Goal: Information Seeking & Learning: Find specific fact

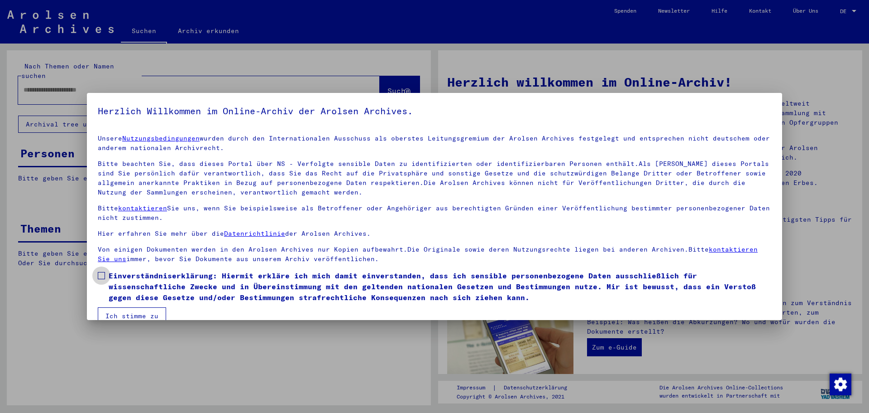
click at [101, 273] on span at bounding box center [101, 275] width 7 height 7
click at [112, 311] on button "Ich stimme zu" at bounding box center [132, 315] width 68 height 17
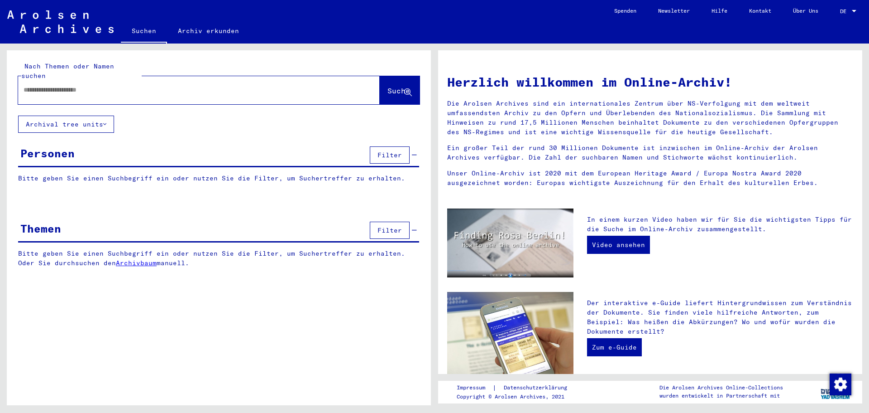
click at [102, 85] on input "text" at bounding box center [188, 90] width 329 height 10
type input "**********"
click at [380, 76] on button "Suche" at bounding box center [400, 90] width 40 height 28
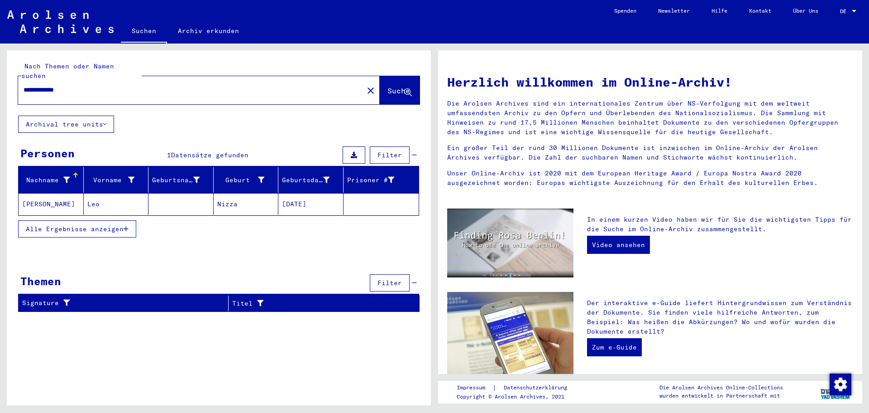
click at [73, 193] on mat-cell "[PERSON_NAME]" at bounding box center [51, 204] width 65 height 22
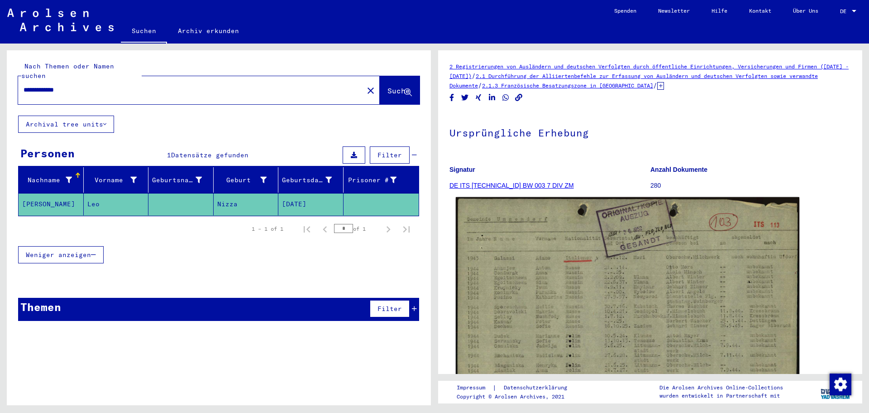
click at [549, 236] on img at bounding box center [628, 319] width 344 height 245
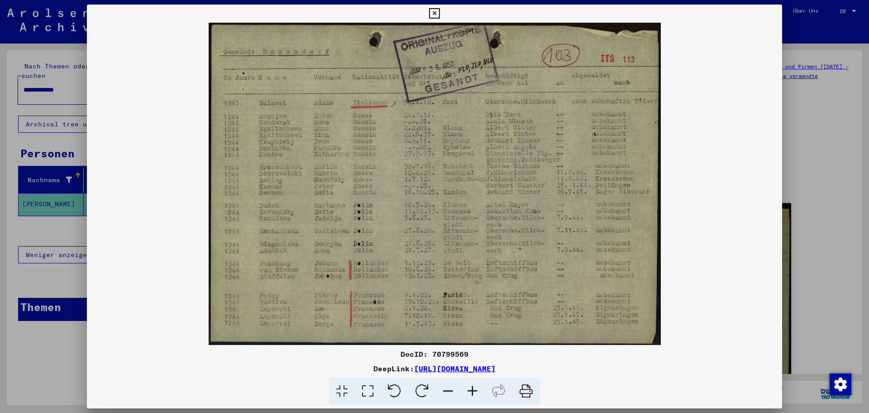
click at [435, 14] on icon at bounding box center [434, 13] width 10 height 11
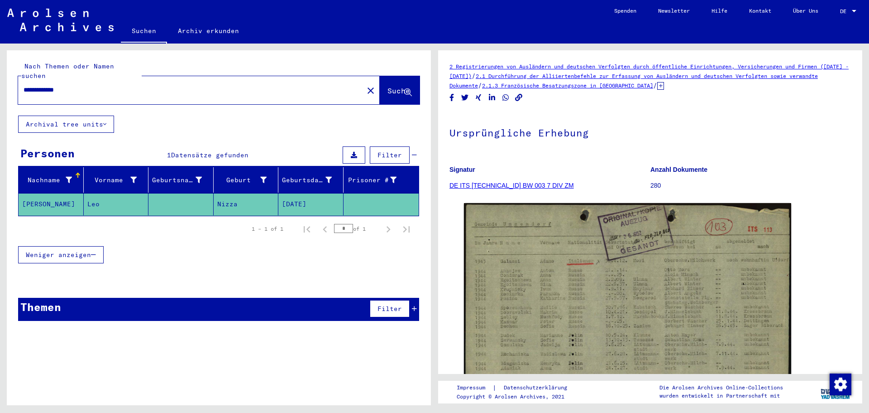
click at [664, 84] on icon at bounding box center [661, 86] width 7 height 8
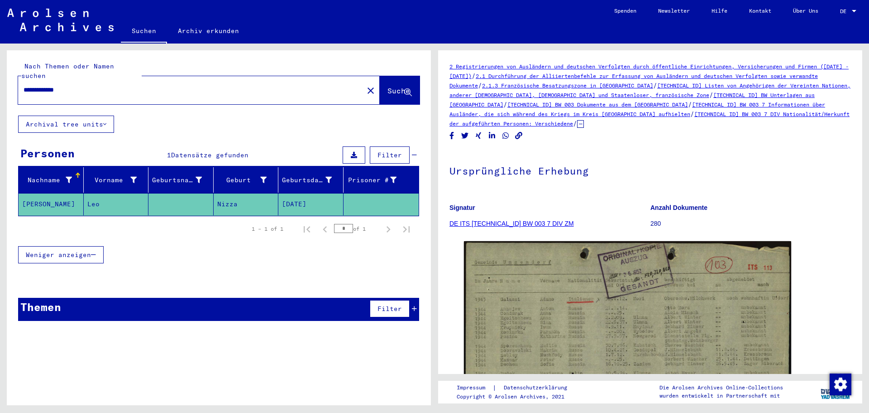
drag, startPoint x: 102, startPoint y: 81, endPoint x: 0, endPoint y: 63, distance: 103.3
click at [0, 63] on div "**********" at bounding box center [217, 223] width 435 height 361
click at [24, 85] on input "*********" at bounding box center [191, 90] width 335 height 10
click at [81, 85] on input "**********" at bounding box center [191, 90] width 335 height 10
type input "**********"
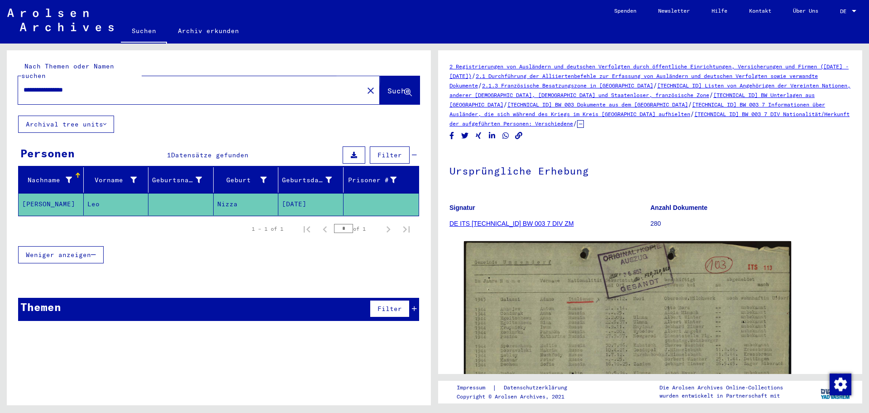
click at [391, 86] on span "Suche" at bounding box center [399, 90] width 23 height 9
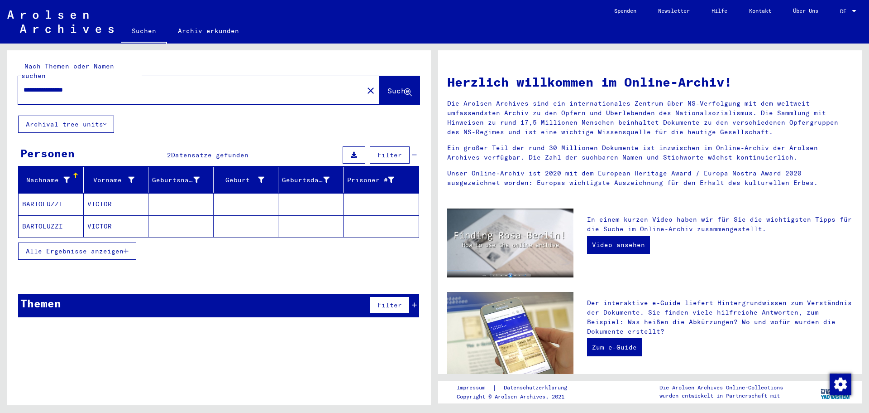
click at [45, 193] on mat-cell "BARTOLUZZI" at bounding box center [51, 204] width 65 height 22
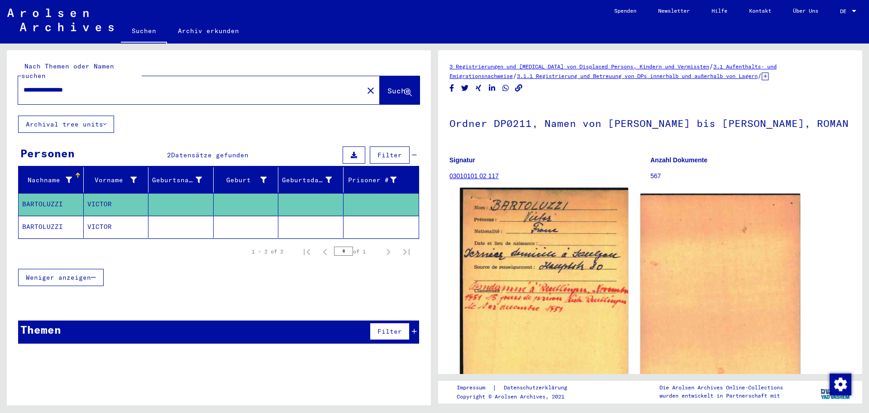
click at [540, 255] on img at bounding box center [544, 305] width 168 height 236
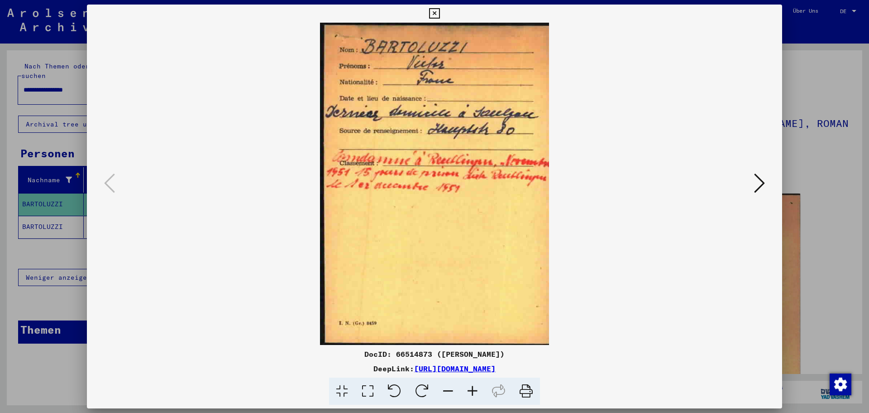
click at [760, 181] on icon at bounding box center [759, 183] width 11 height 22
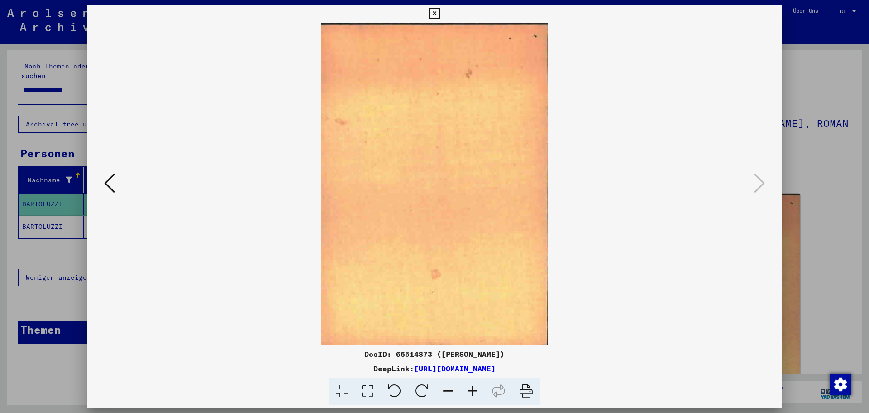
click at [437, 13] on icon at bounding box center [434, 13] width 10 height 11
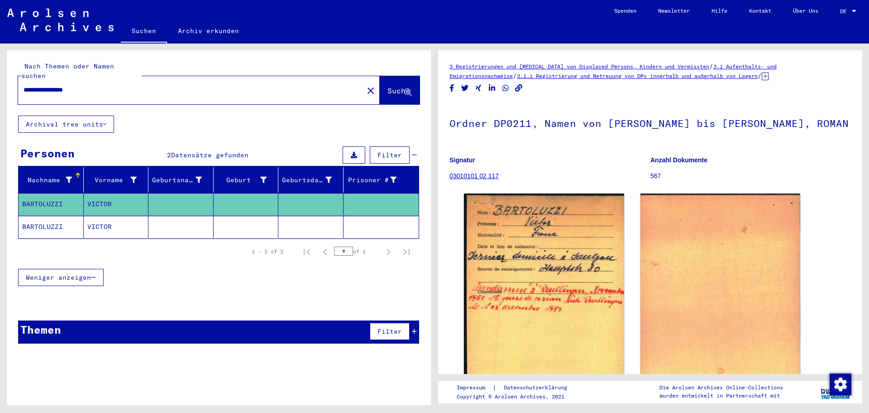
click at [36, 219] on mat-cell "BARTOLUZZI" at bounding box center [51, 227] width 65 height 22
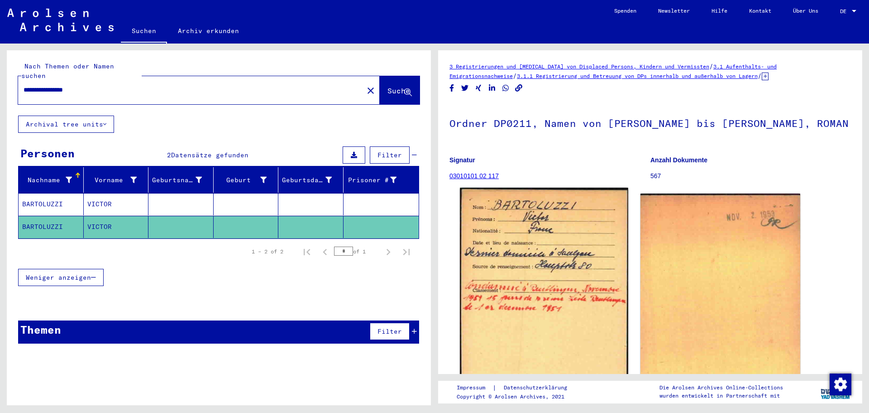
click at [512, 293] on img at bounding box center [544, 305] width 168 height 236
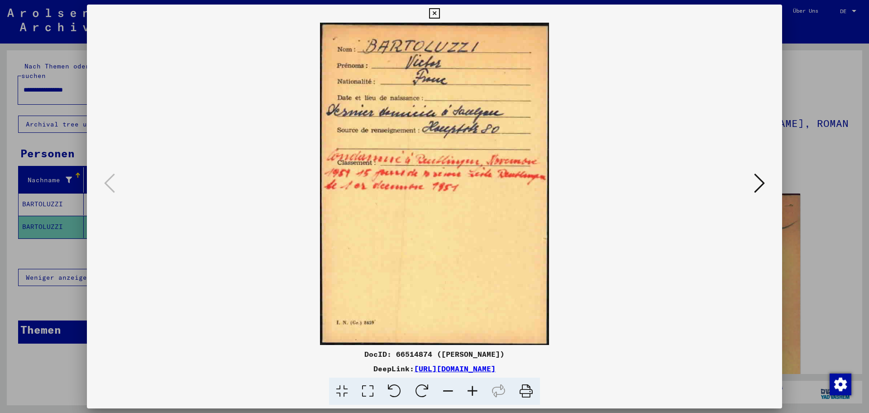
click at [762, 182] on icon at bounding box center [759, 183] width 11 height 22
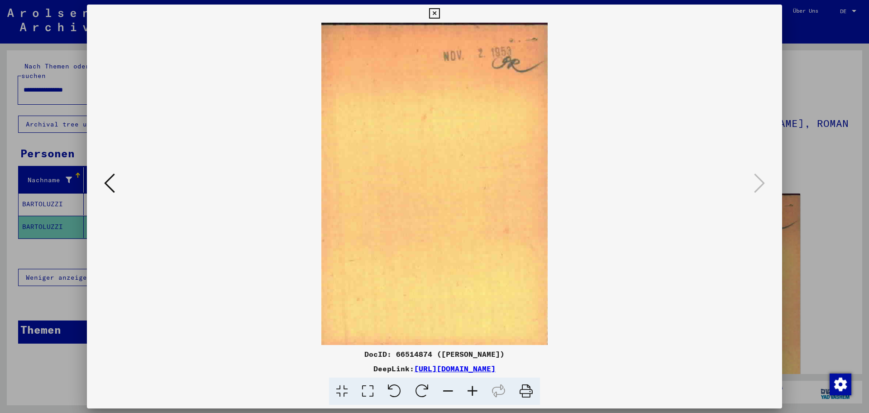
click at [435, 13] on icon at bounding box center [434, 13] width 10 height 11
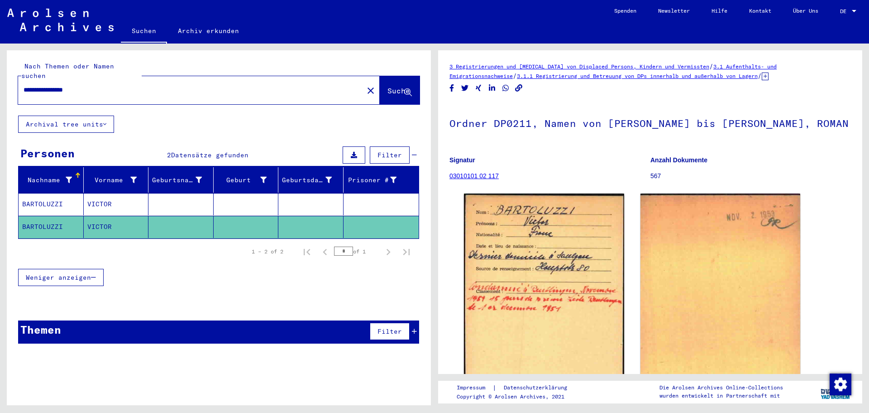
click at [762, 78] on span "/" at bounding box center [760, 76] width 4 height 8
click at [769, 78] on icon at bounding box center [765, 76] width 7 height 8
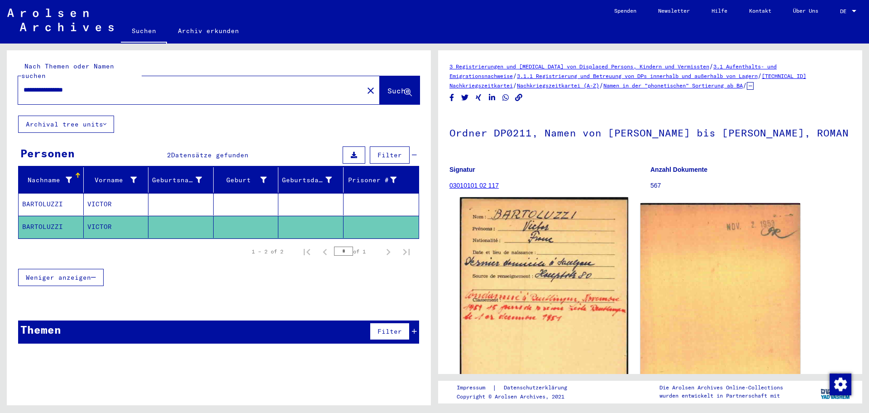
click at [563, 299] on img at bounding box center [544, 315] width 168 height 236
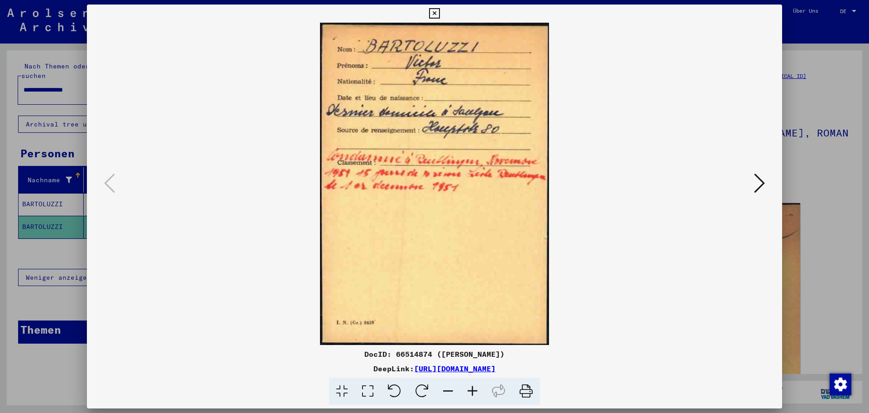
click at [438, 13] on icon at bounding box center [434, 13] width 10 height 11
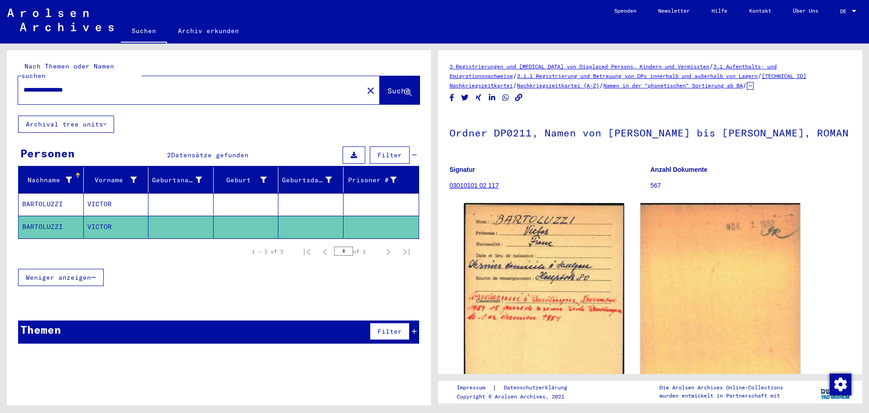
click at [97, 193] on mat-cell "VICTOR" at bounding box center [116, 204] width 65 height 22
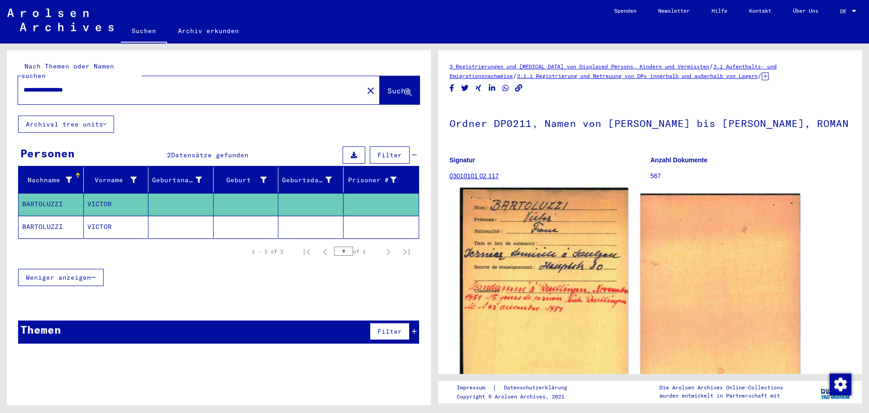
click at [547, 246] on img at bounding box center [544, 305] width 168 height 236
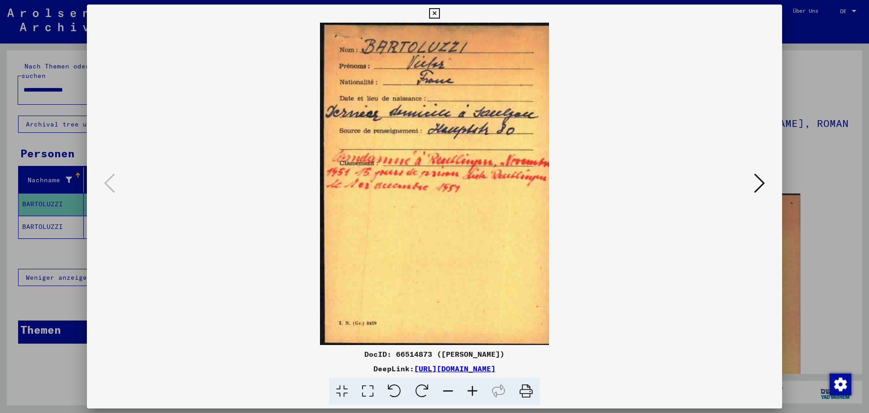
click at [433, 14] on icon at bounding box center [434, 13] width 10 height 11
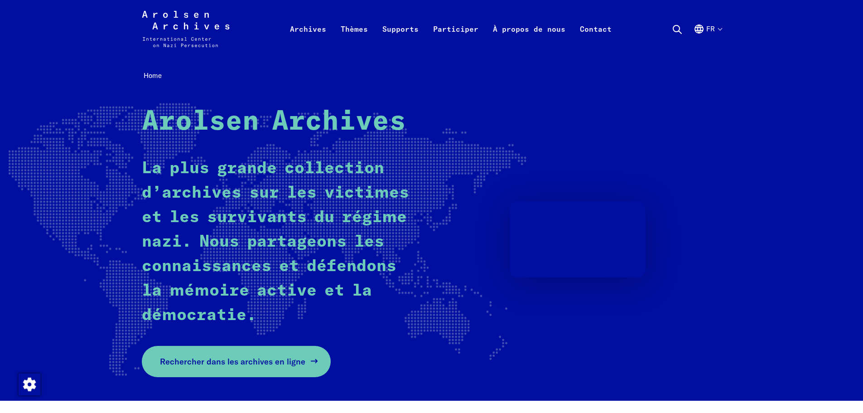
click at [229, 358] on span "Rechercher dans les archives en ligne" at bounding box center [232, 361] width 145 height 12
